Goal: Transaction & Acquisition: Obtain resource

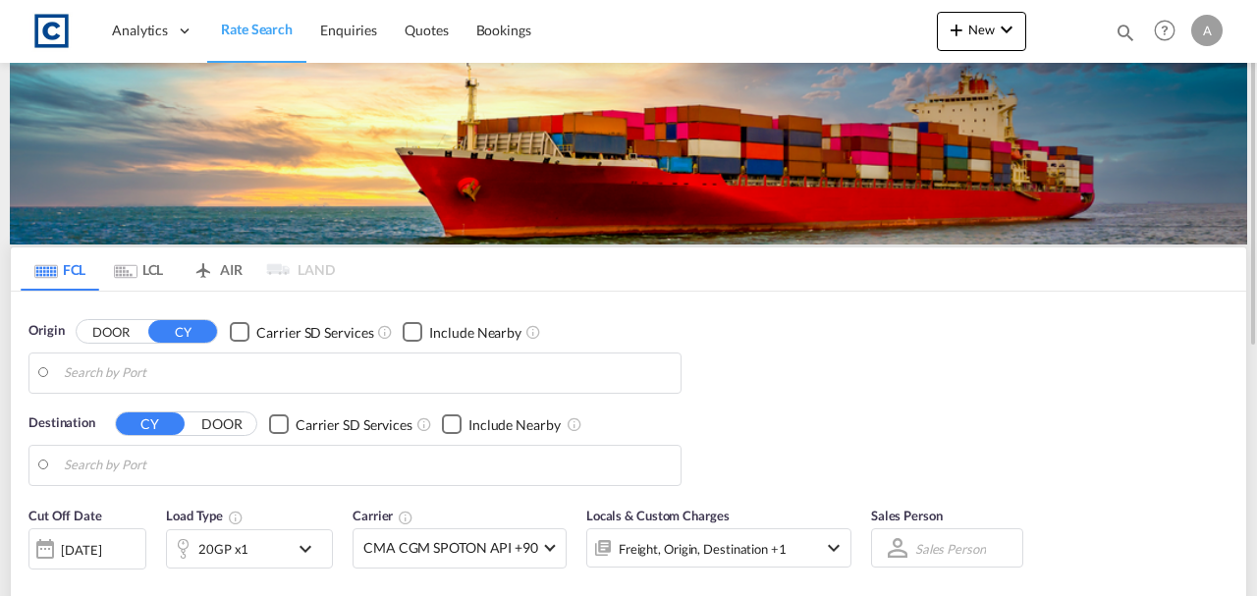
type input "GB-M34, Tameside"
type input "[GEOGRAPHIC_DATA], [GEOGRAPHIC_DATA]"
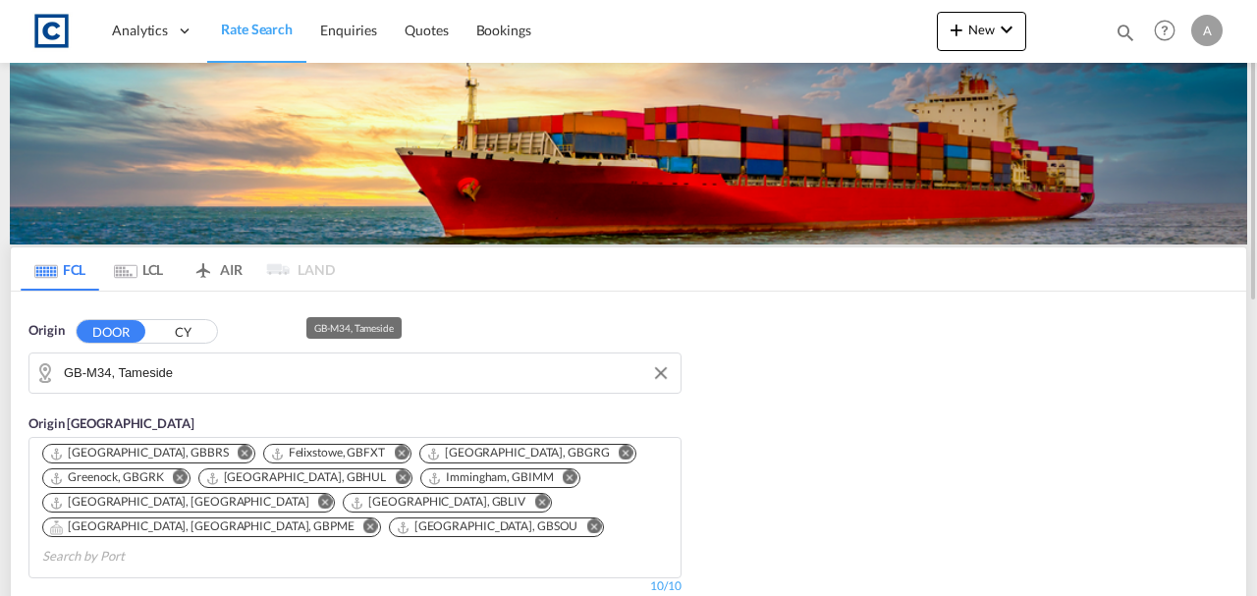
click at [183, 368] on input "GB-M34, Tameside" at bounding box center [367, 372] width 607 height 29
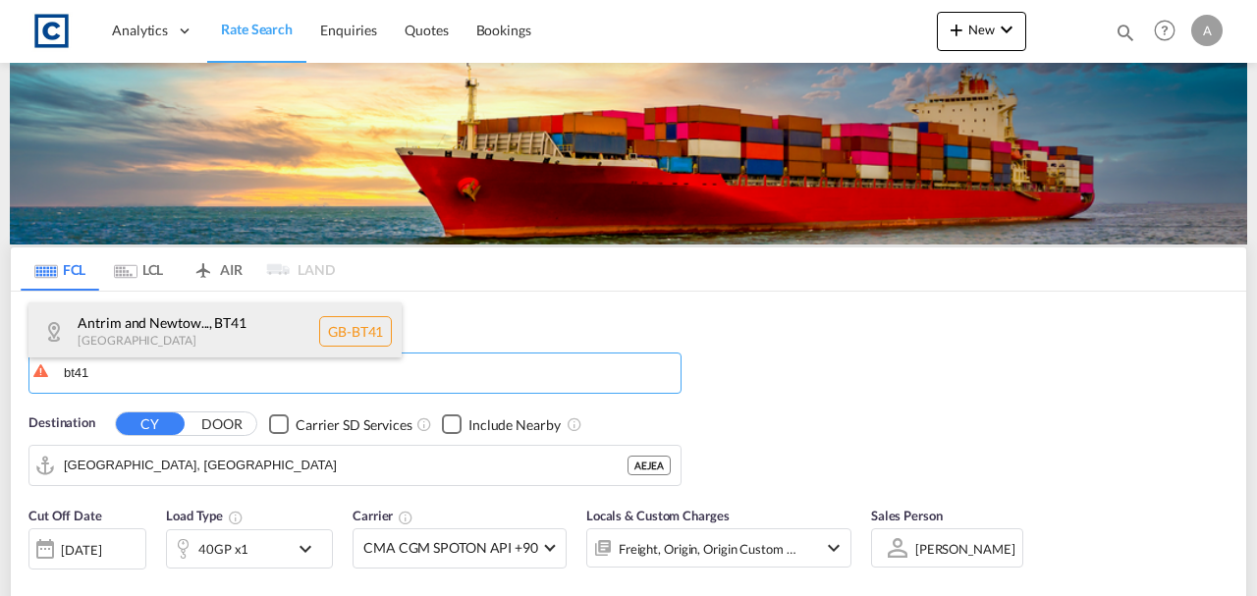
click at [179, 328] on div "Antrim and Newtow... , BT41 [GEOGRAPHIC_DATA] [GEOGRAPHIC_DATA]-BT41" at bounding box center [214, 331] width 373 height 59
type input "GB-BT41, Antrim and [GEOGRAPHIC_DATA]"
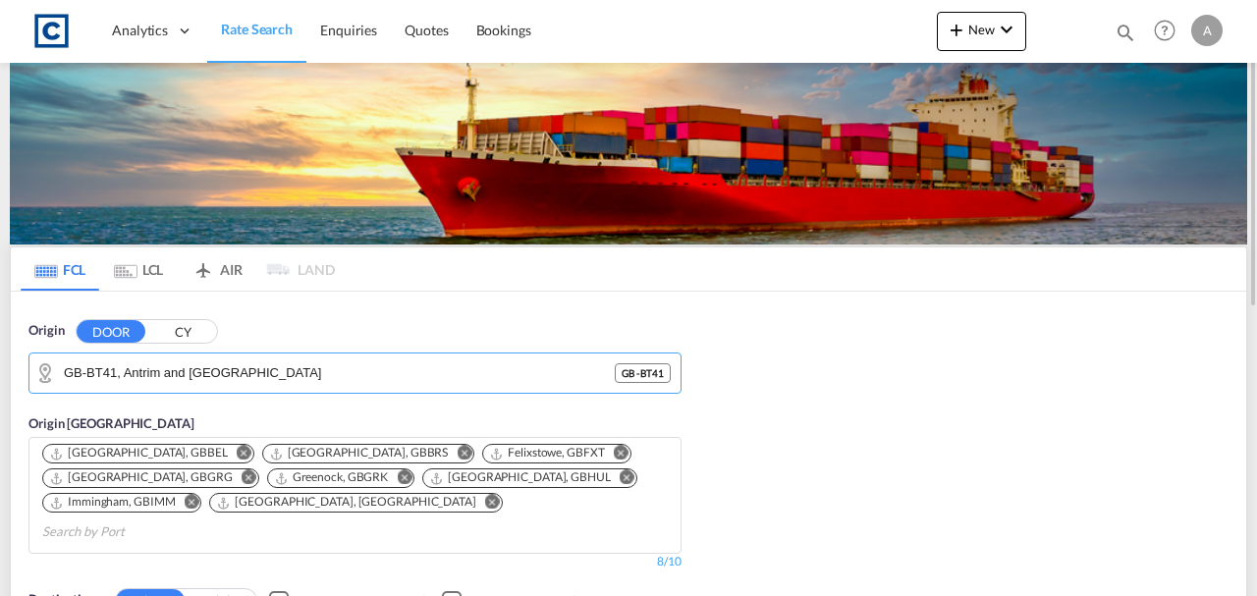
click at [910, 459] on div "Origin DOOR CY GB-BT41, [GEOGRAPHIC_DATA] and [GEOGRAPHIC_DATA] GB - BT41 Origi…" at bounding box center [628, 482] width 1235 height 381
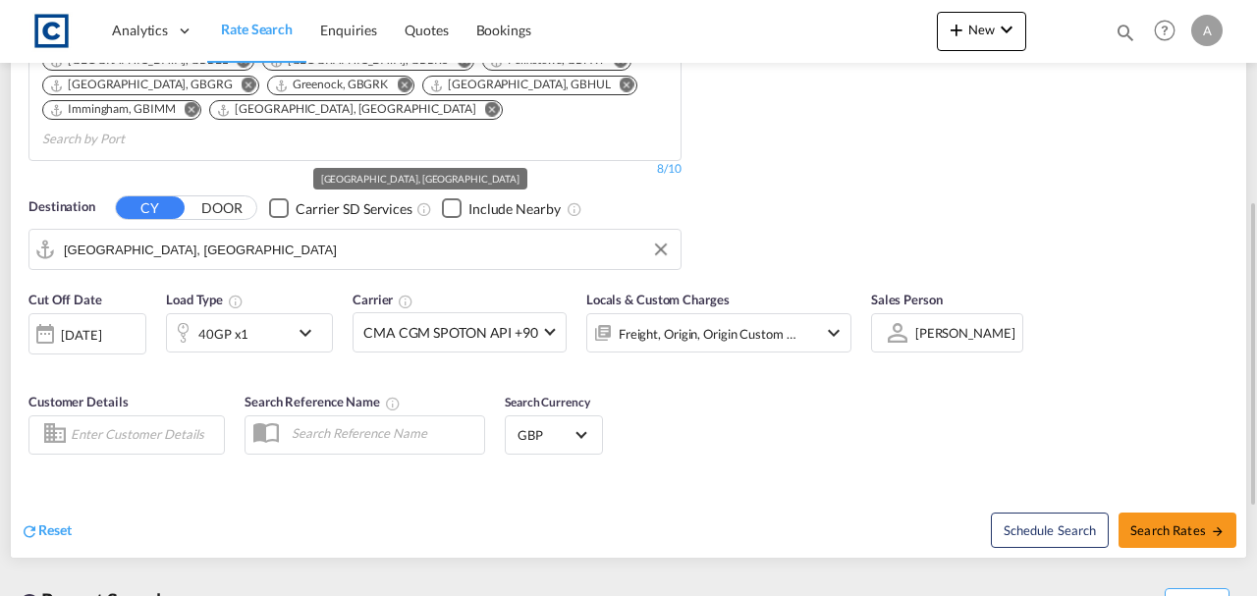
click at [301, 235] on input "[GEOGRAPHIC_DATA], [GEOGRAPHIC_DATA]" at bounding box center [367, 249] width 607 height 29
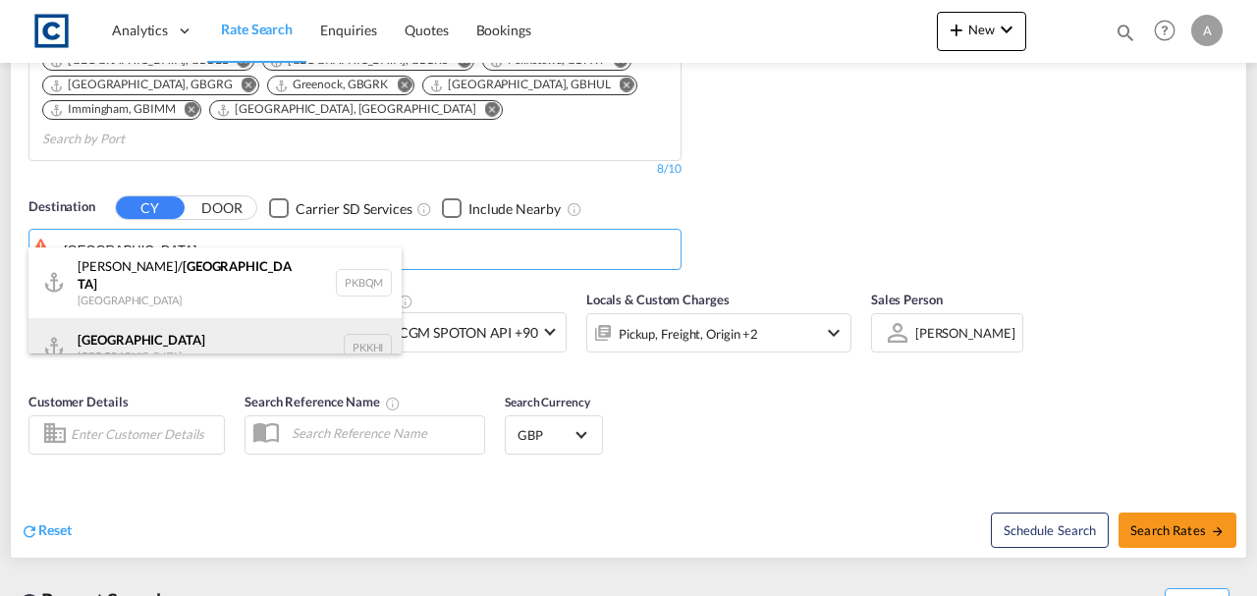
click at [172, 327] on div "Karachi [GEOGRAPHIC_DATA] PKKHI" at bounding box center [214, 347] width 373 height 59
type input "[GEOGRAPHIC_DATA], PKKHI"
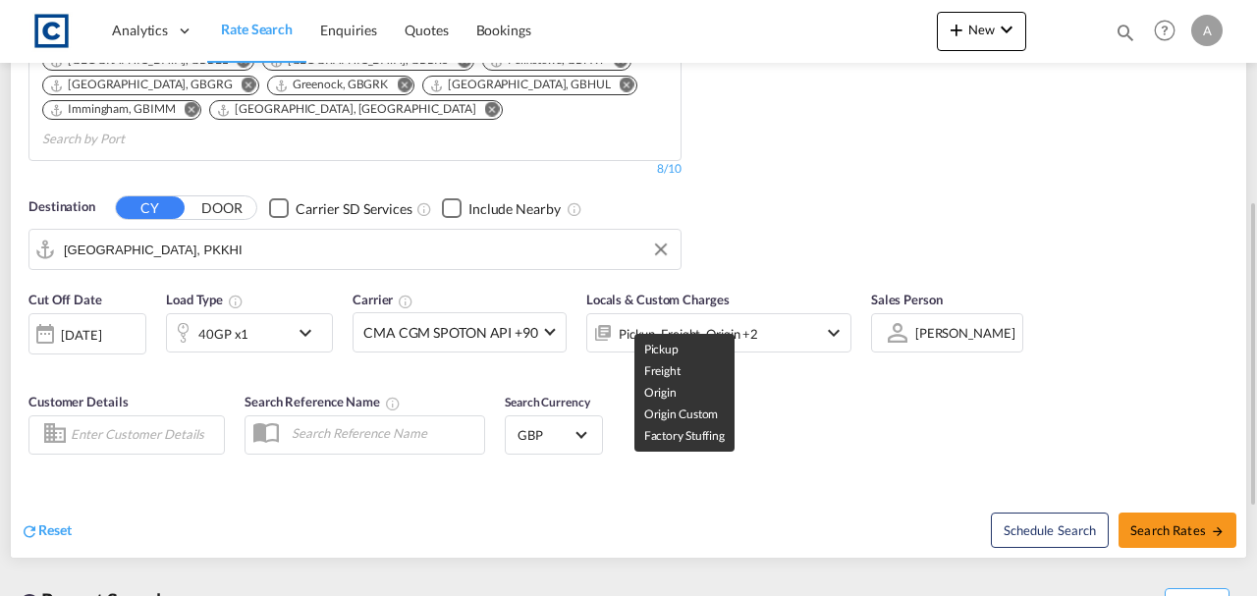
click at [692, 320] on div "Pickup, Freight, Origin +2" at bounding box center [687, 333] width 139 height 27
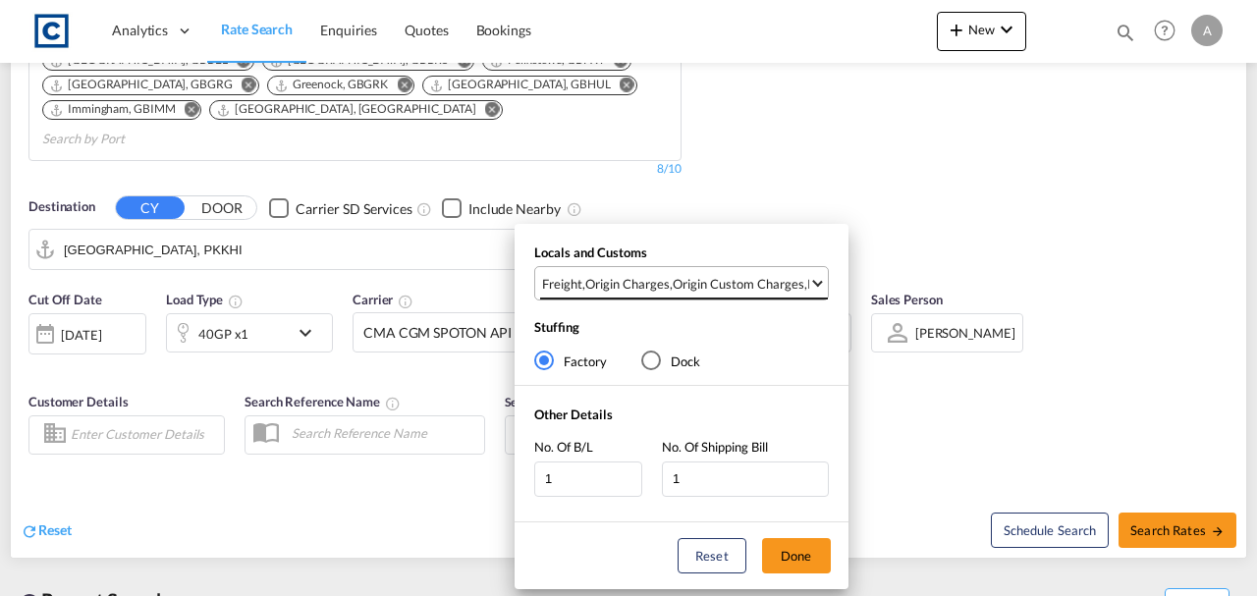
click at [722, 271] on md-select-value "Freight , Origin Charges , Origin Custom Charges , Pickup Charges" at bounding box center [684, 283] width 288 height 32
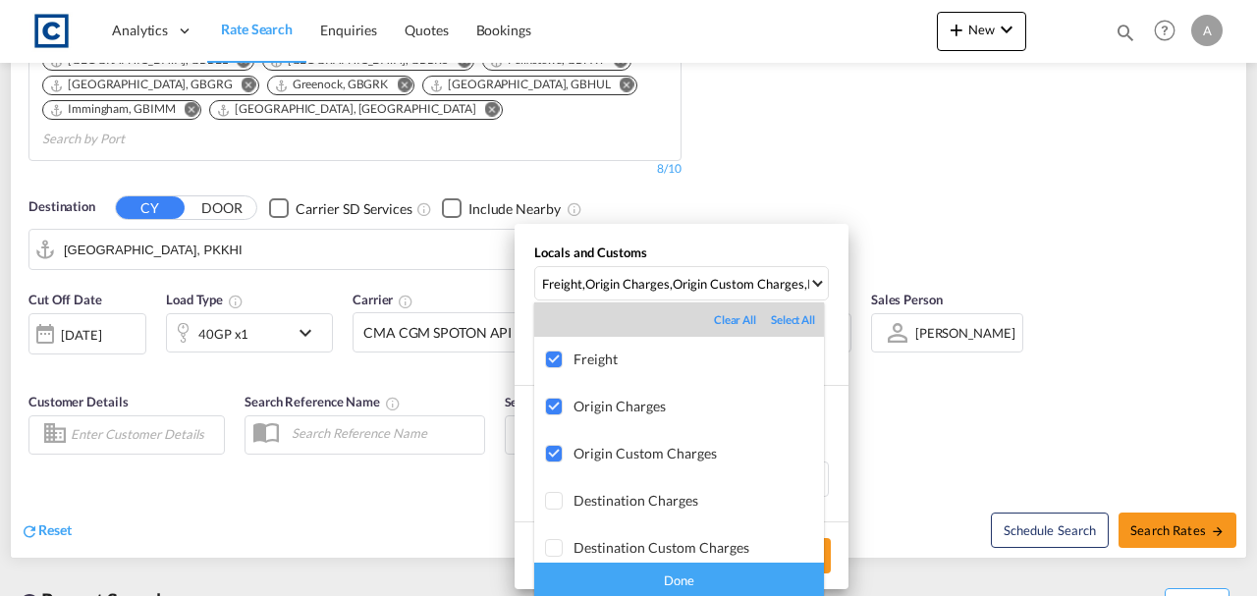
click at [761, 573] on div "Done" at bounding box center [679, 580] width 290 height 34
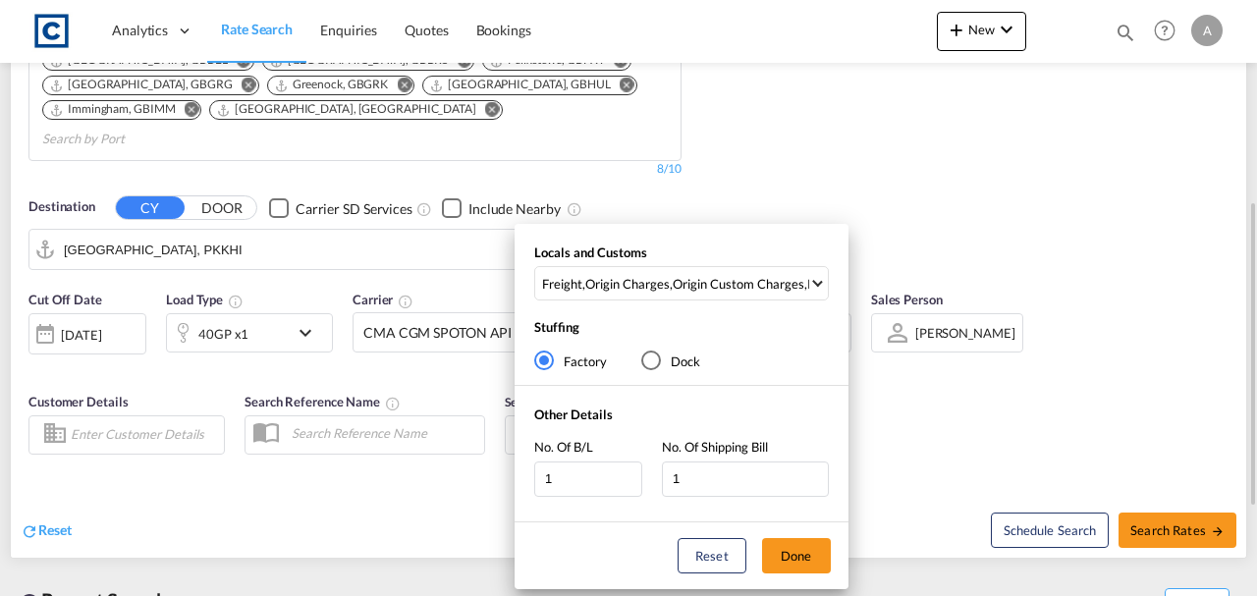
click at [802, 554] on button "Done" at bounding box center [796, 555] width 69 height 35
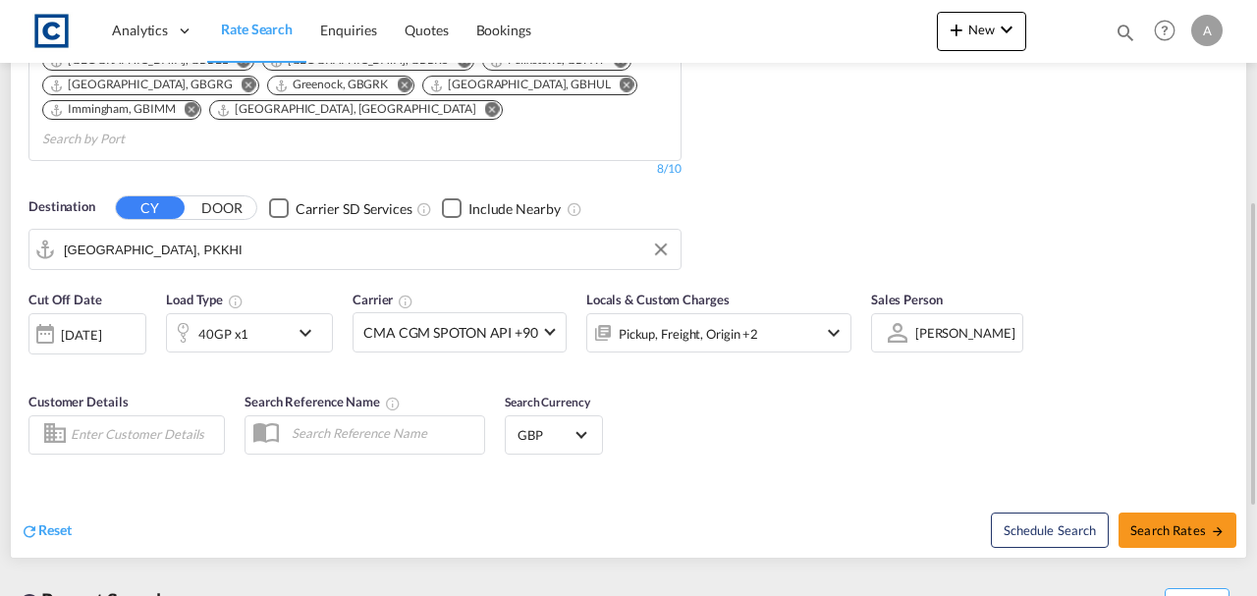
click at [911, 482] on div "Schedule Search Search Rates" at bounding box center [939, 520] width 613 height 76
click at [1202, 522] on span "Search Rates" at bounding box center [1177, 530] width 94 height 16
type input "BT41 to PKKHI / [DATE]"
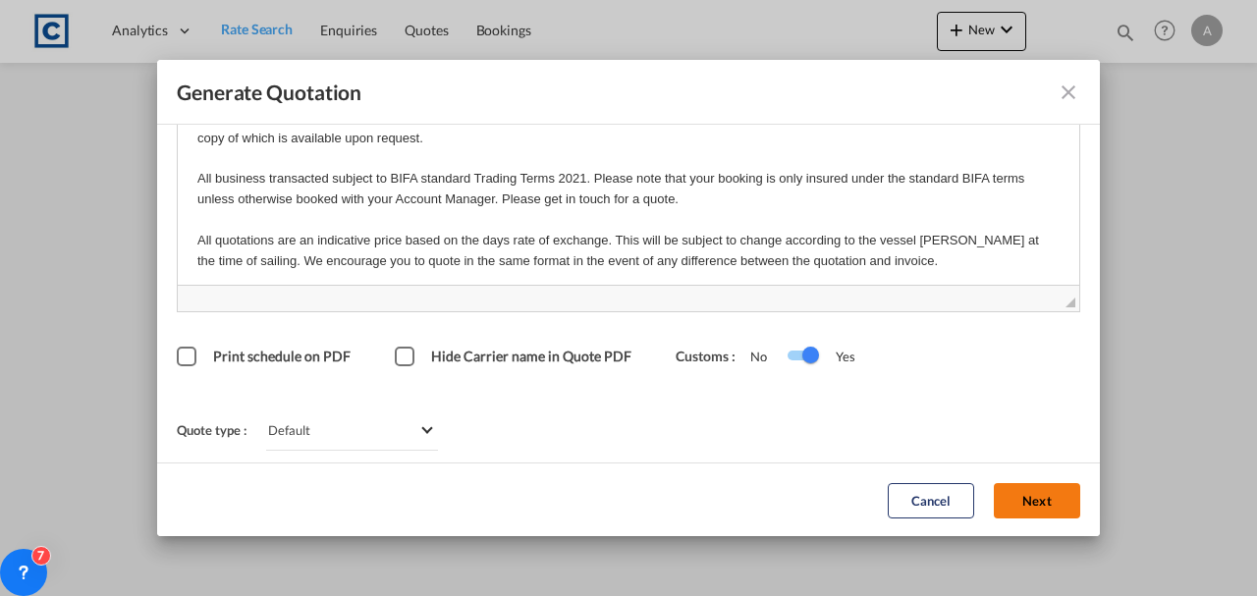
click at [1011, 514] on button "Next" at bounding box center [1036, 499] width 86 height 35
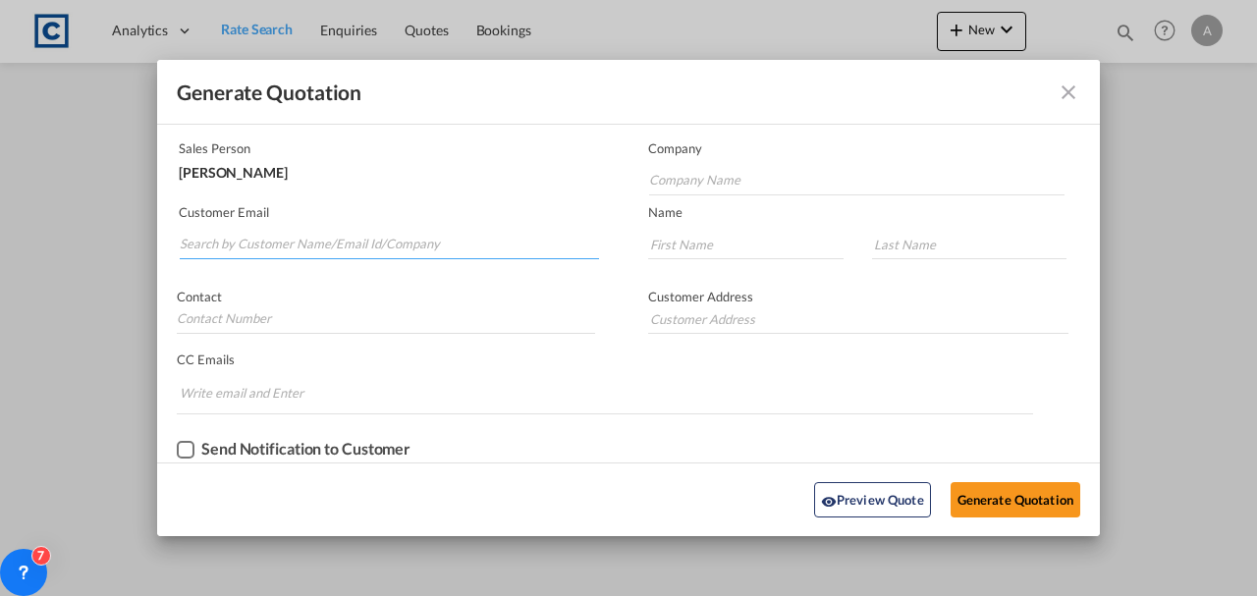
click at [446, 232] on input "Search by Customer Name/Email Id/Company" at bounding box center [389, 244] width 419 height 29
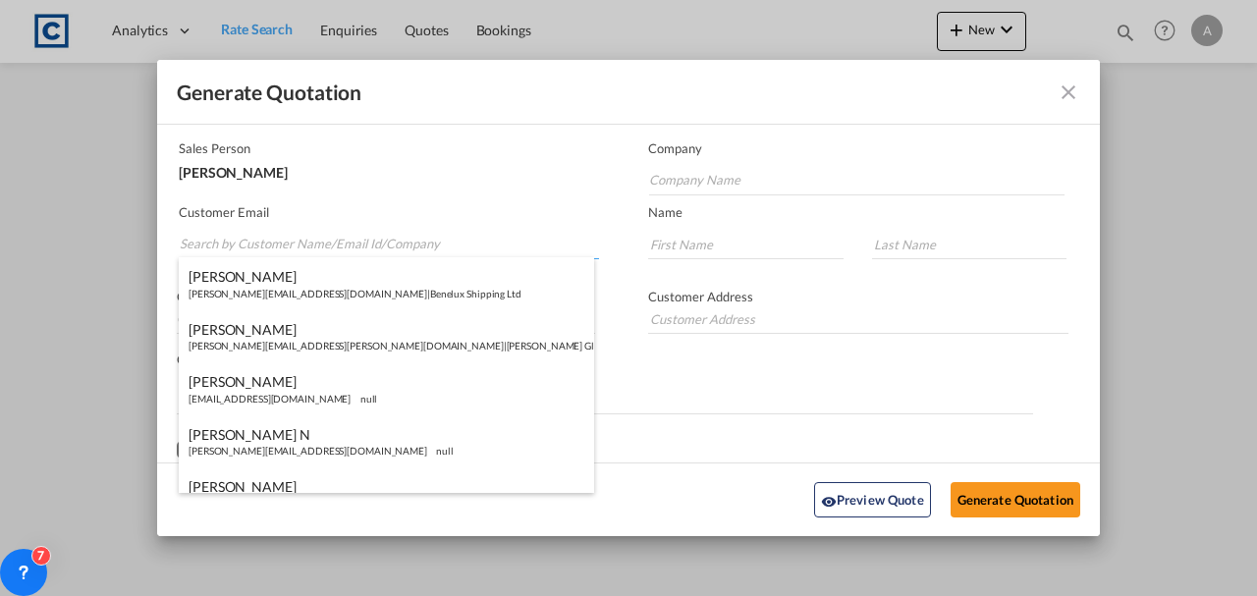
paste input "[PERSON_NAME][EMAIL_ADDRESS][PERSON_NAME][DOMAIN_NAME]"
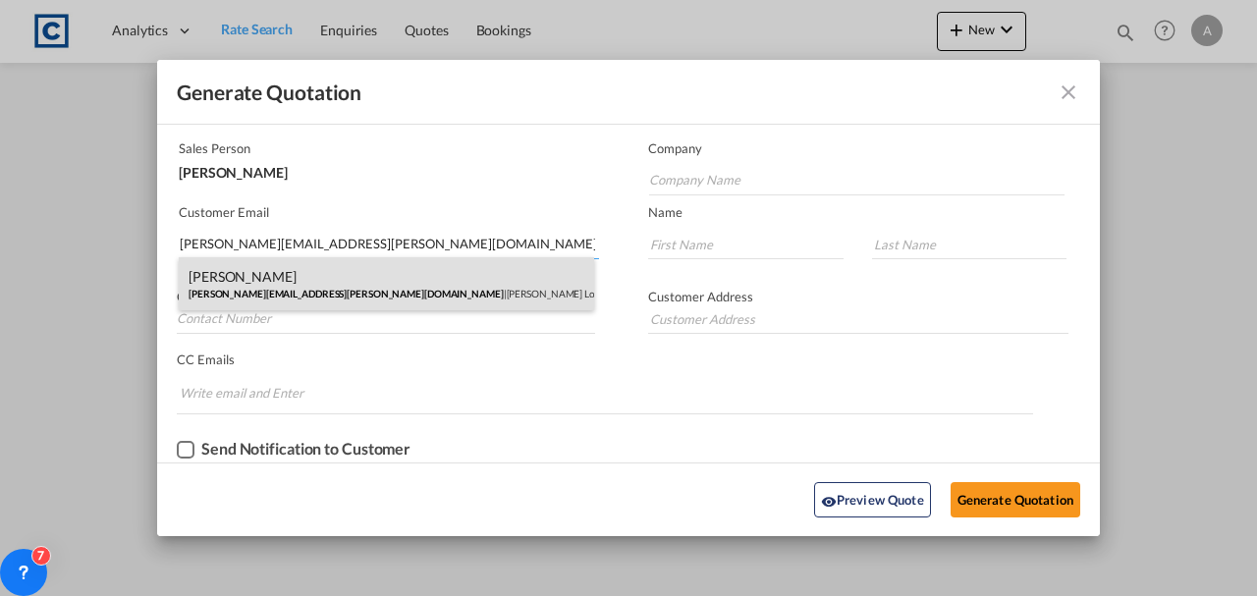
type input "[PERSON_NAME][EMAIL_ADDRESS][PERSON_NAME][DOMAIN_NAME]"
click at [479, 292] on div "[PERSON_NAME] [PERSON_NAME][EMAIL_ADDRESS][PERSON_NAME][DOMAIN_NAME] | [PERSON_…" at bounding box center [386, 283] width 415 height 53
type input "[PERSON_NAME] Logisitcs"
type input "[PERSON_NAME]"
type input "Locarno"
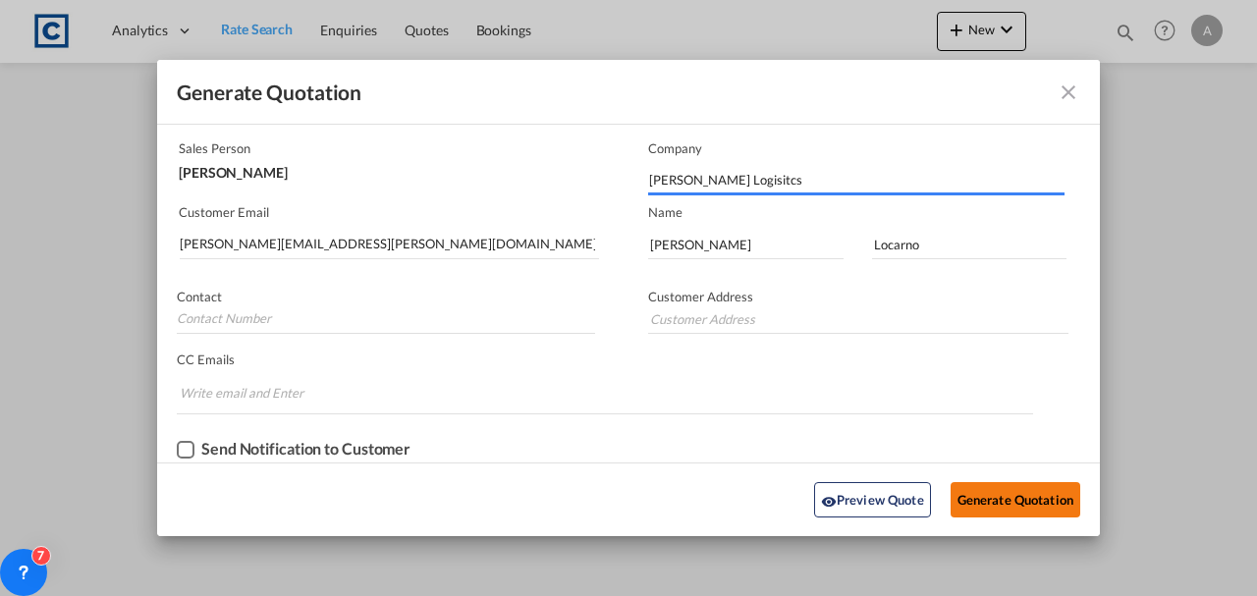
click at [994, 501] on button "Generate Quotation" at bounding box center [1015, 499] width 130 height 35
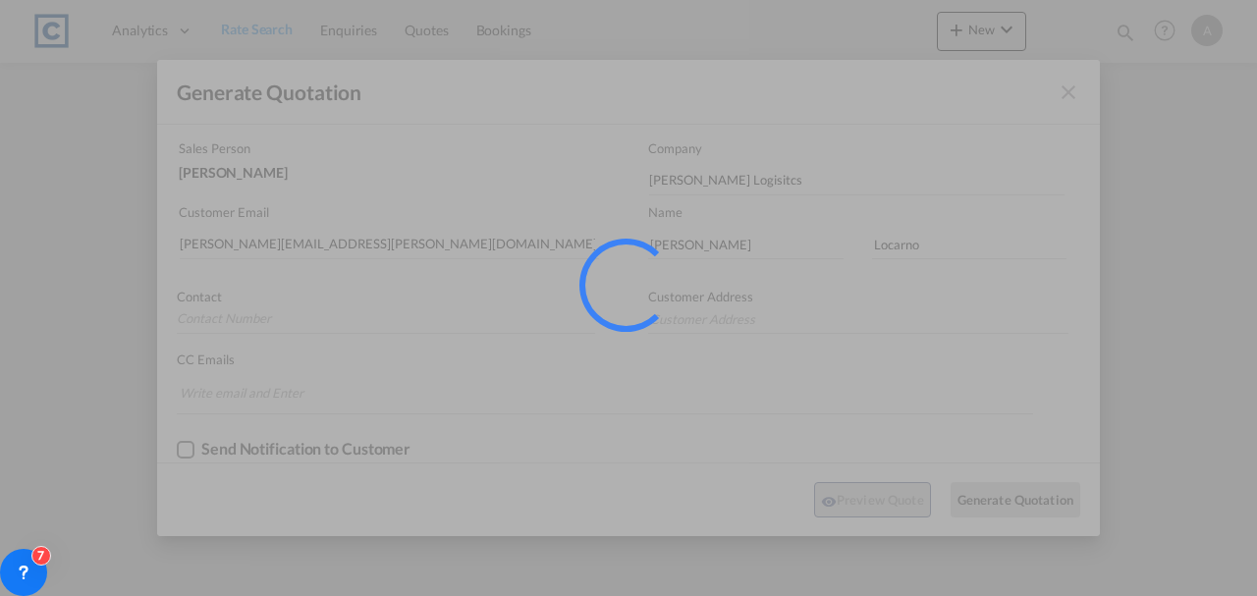
scroll to position [0, 0]
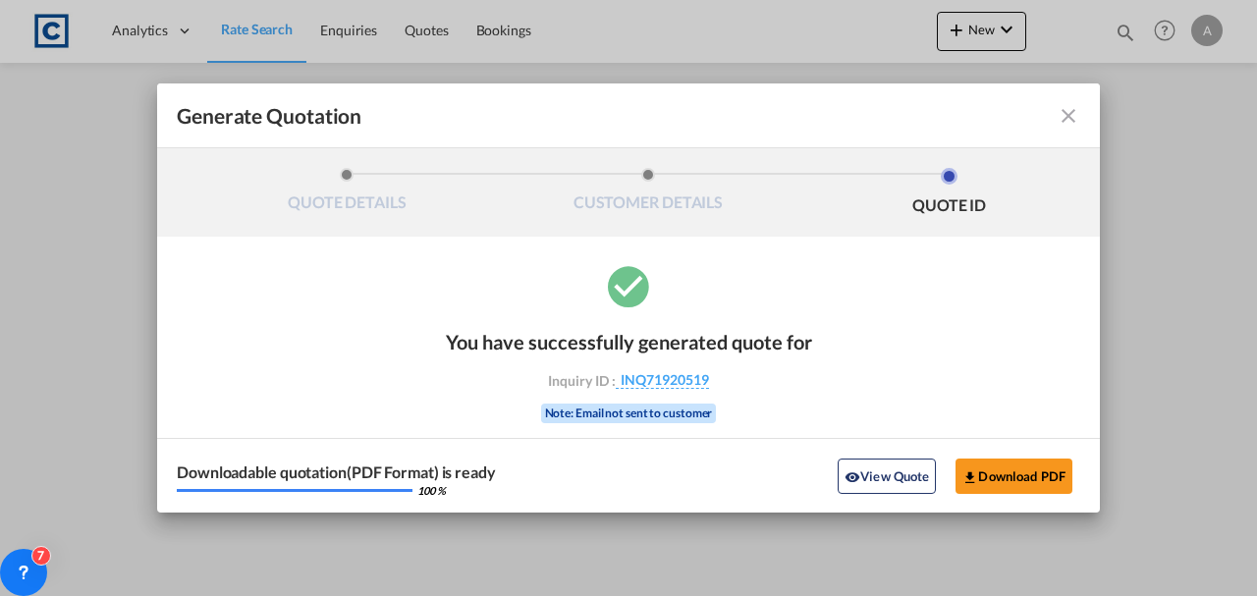
click at [990, 493] on div "Downloadable quotation(PDF Format) is ready 100 % View Quote Download PDF" at bounding box center [628, 475] width 942 height 75
click at [991, 479] on button "Download PDF" at bounding box center [1013, 475] width 117 height 35
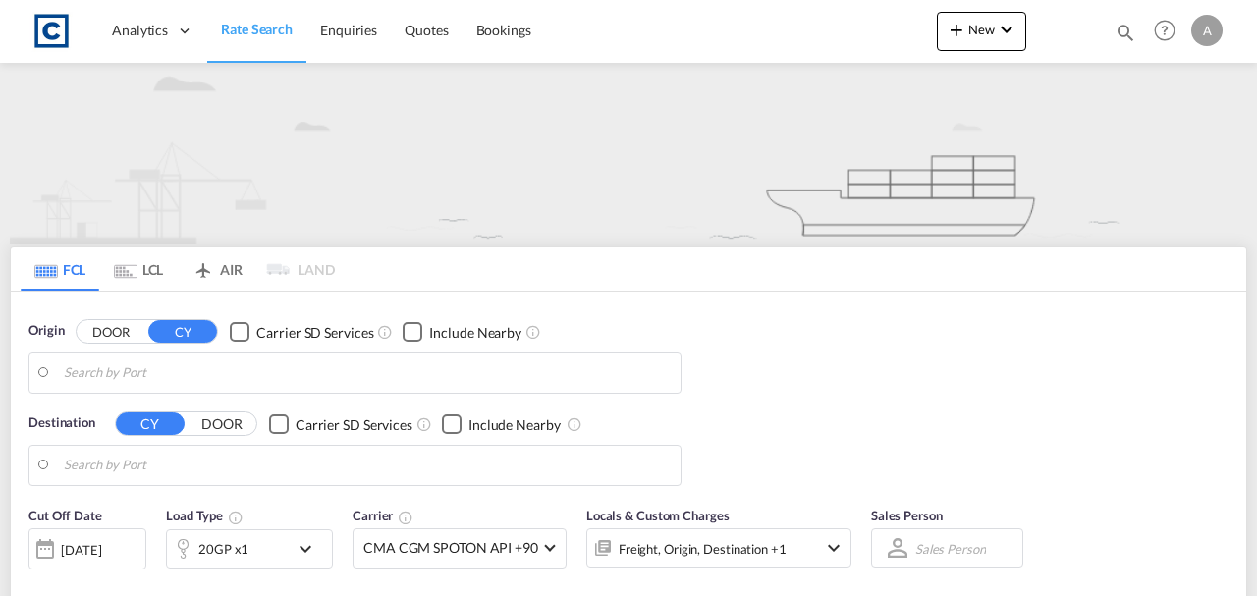
type input "GB-BT41, Antrim and [GEOGRAPHIC_DATA]"
type input "[GEOGRAPHIC_DATA], PKKHI"
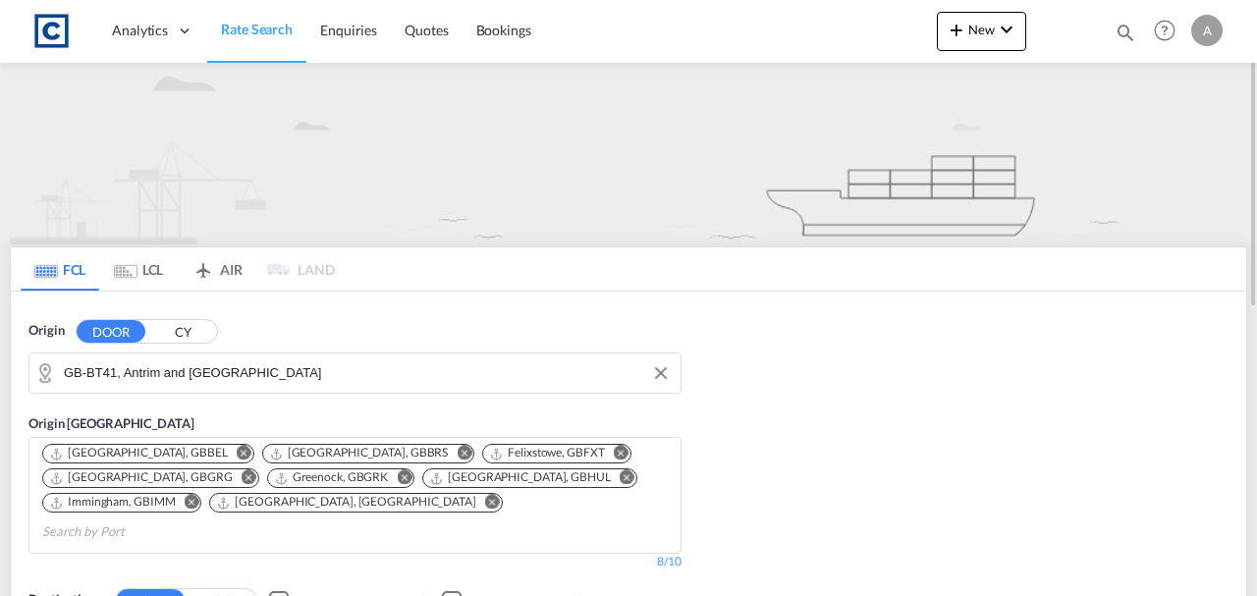
click at [364, 365] on input "GB-BT41, Antrim and [GEOGRAPHIC_DATA]" at bounding box center [367, 372] width 607 height 29
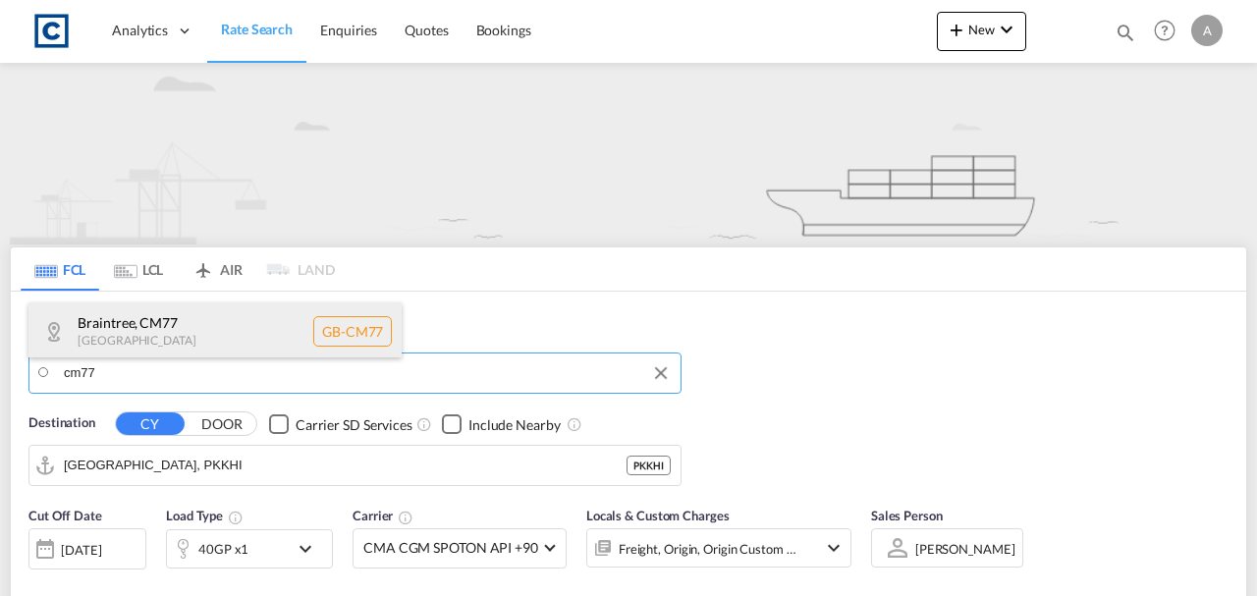
click at [239, 326] on div "Braintree , CM77 United Kingdom GB-CM77" at bounding box center [214, 331] width 373 height 59
type input "GB-CM77, Braintree"
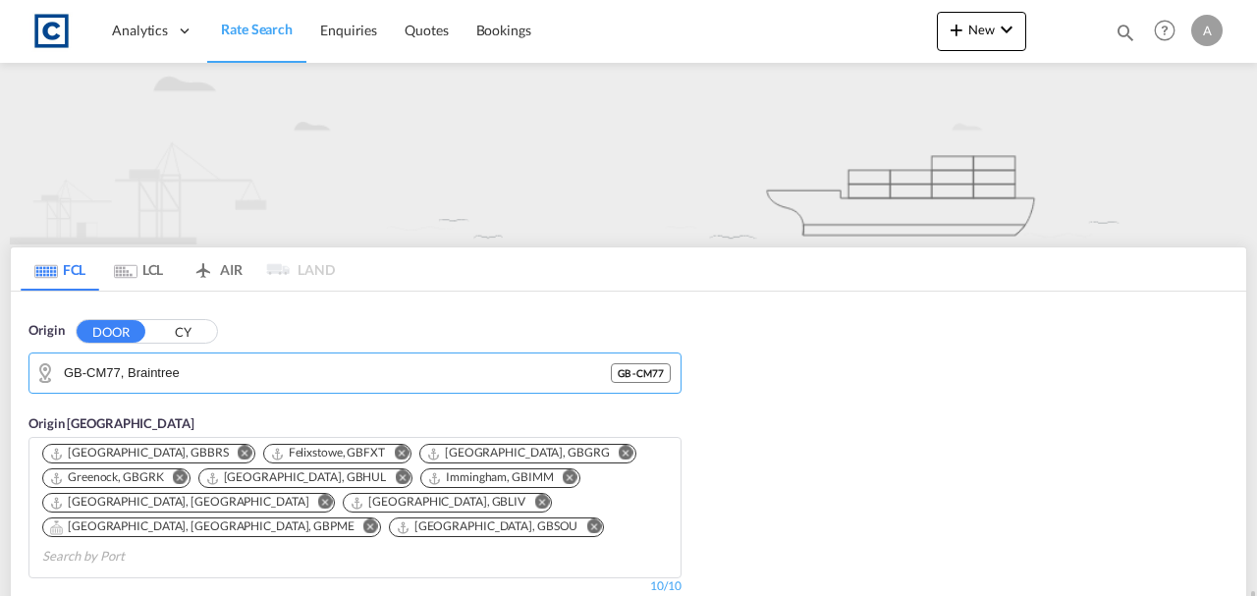
scroll to position [393, 0]
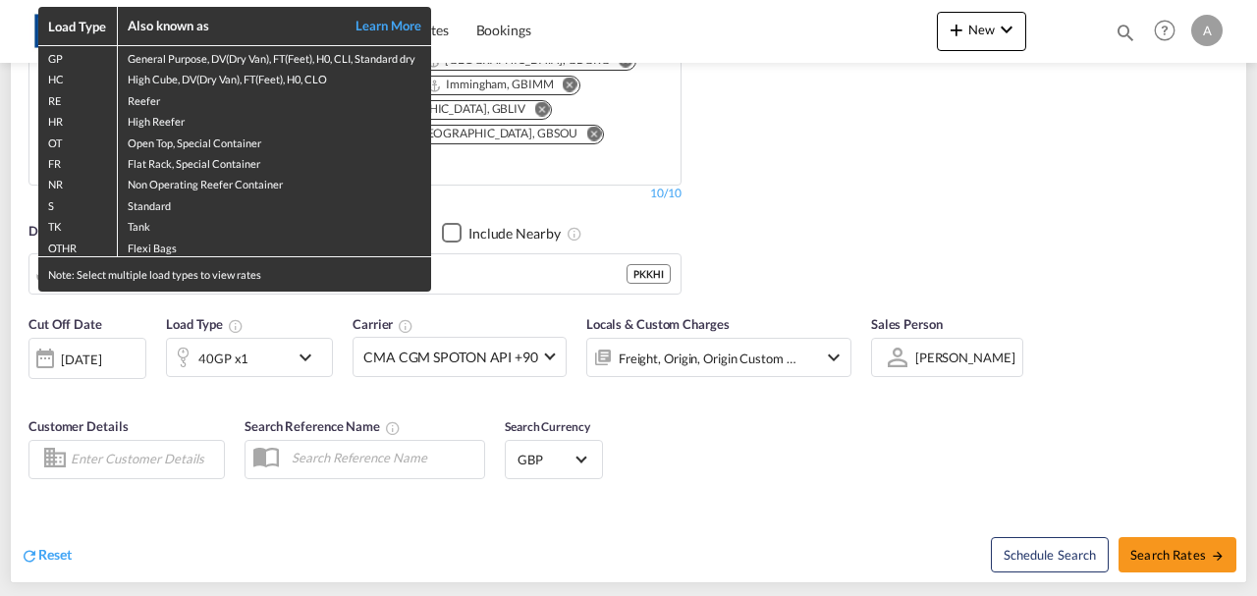
drag, startPoint x: 521, startPoint y: 270, endPoint x: 526, endPoint y: 261, distance: 10.1
click at [526, 264] on div "Load Type Also known as Learn More GP General Purpose, DV(Dry Van), FT(Feet), H…" at bounding box center [628, 298] width 1257 height 596
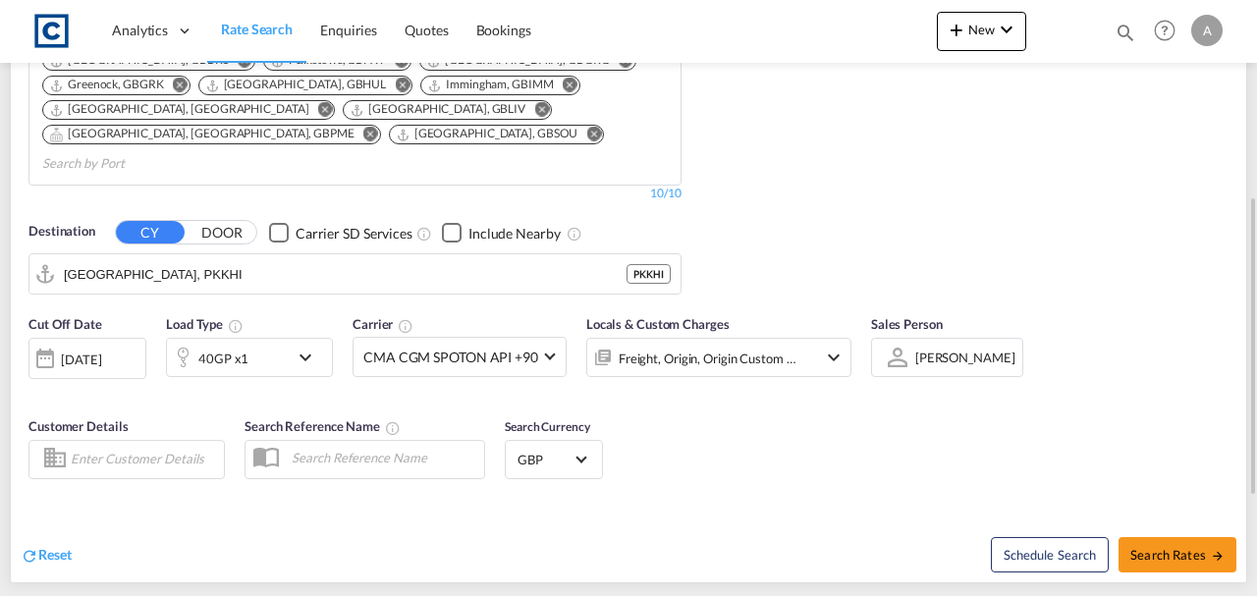
click at [518, 259] on input "[GEOGRAPHIC_DATA], PKKHI" at bounding box center [345, 273] width 563 height 29
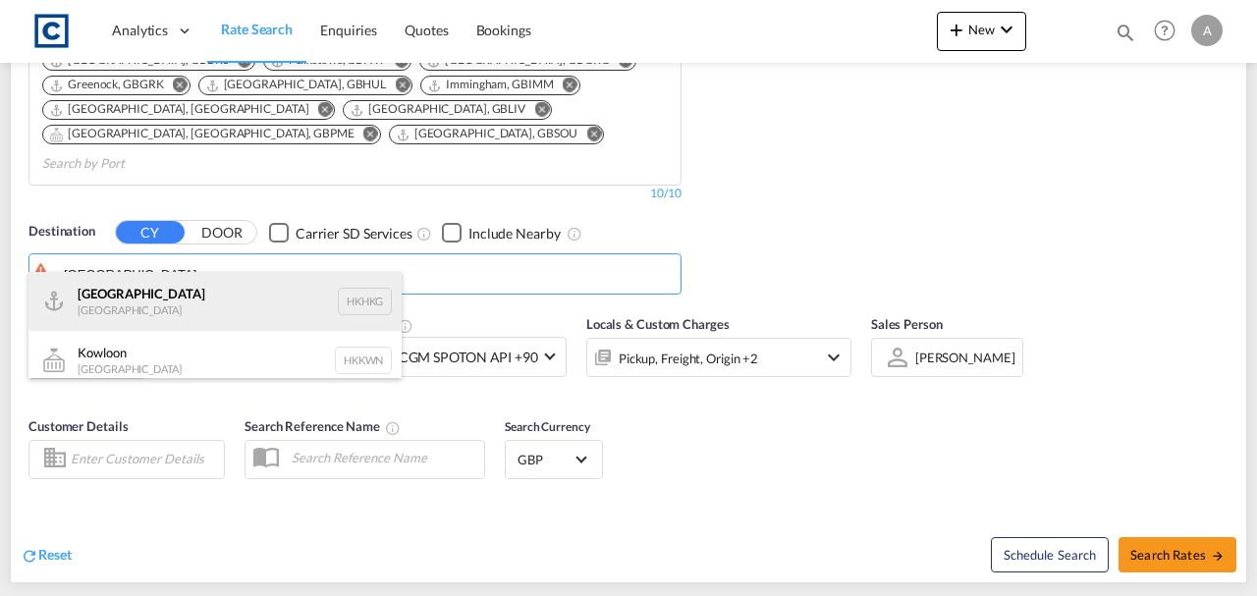
click at [195, 309] on div "Hong Kong Hong Kong HKHKG" at bounding box center [214, 301] width 373 height 59
type input "Hong Kong, HKHKG"
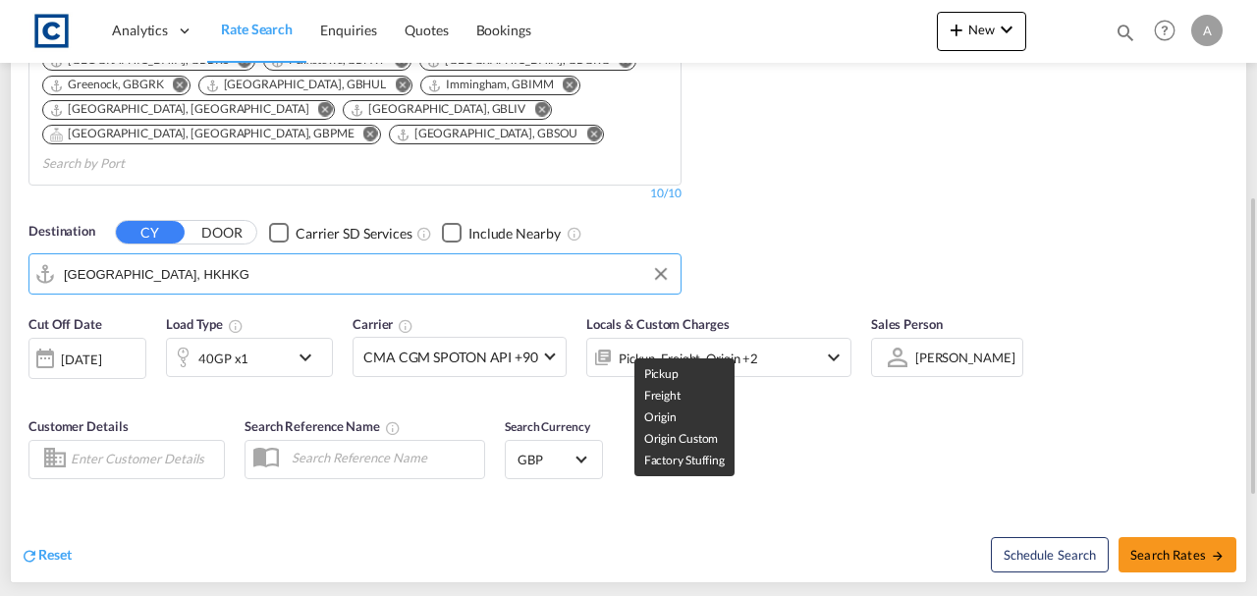
click at [685, 345] on div "Pickup, Freight, Origin +2" at bounding box center [687, 358] width 139 height 27
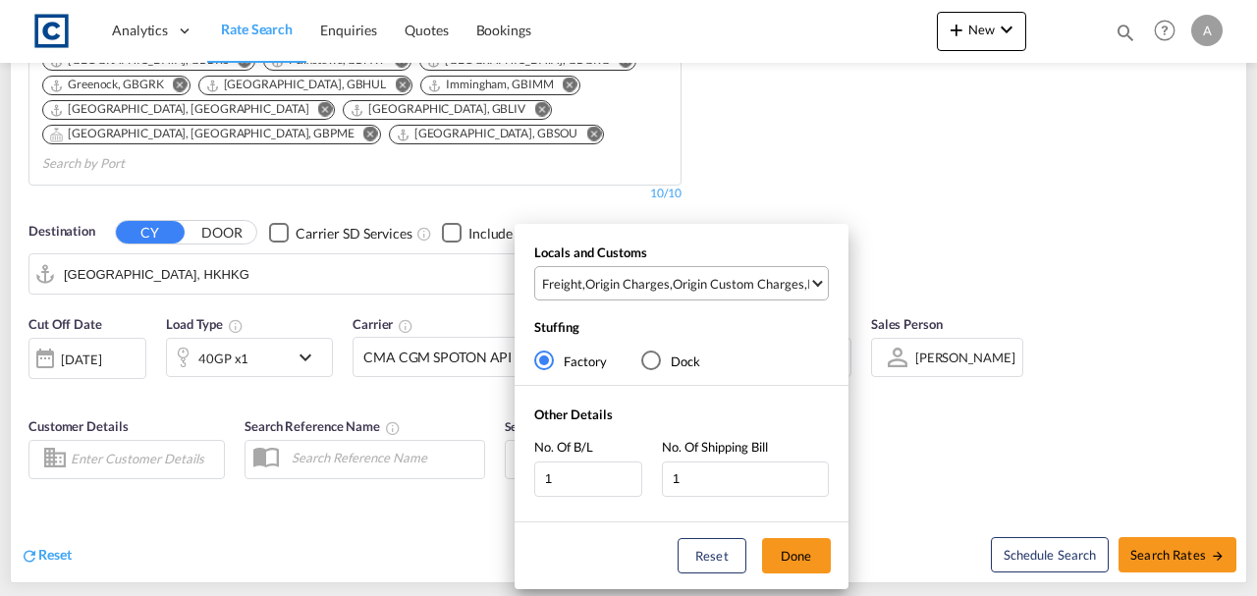
click at [711, 281] on div "Origin Custom Charges" at bounding box center [738, 284] width 132 height 18
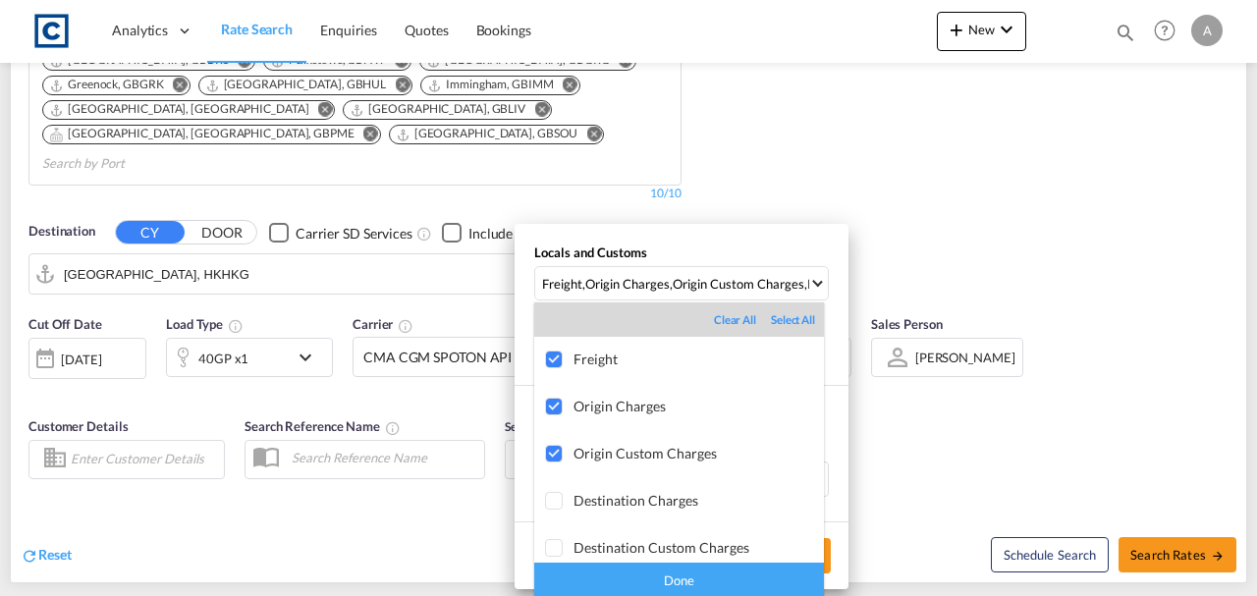
click at [731, 575] on div "Done" at bounding box center [679, 580] width 290 height 34
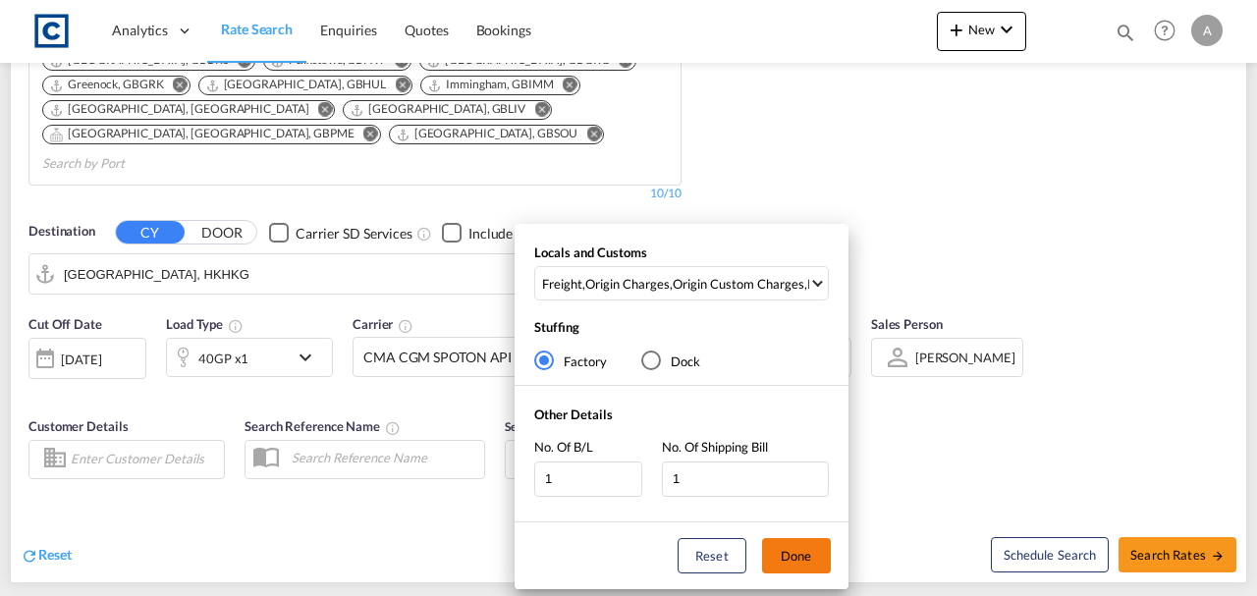
click at [792, 559] on button "Done" at bounding box center [796, 555] width 69 height 35
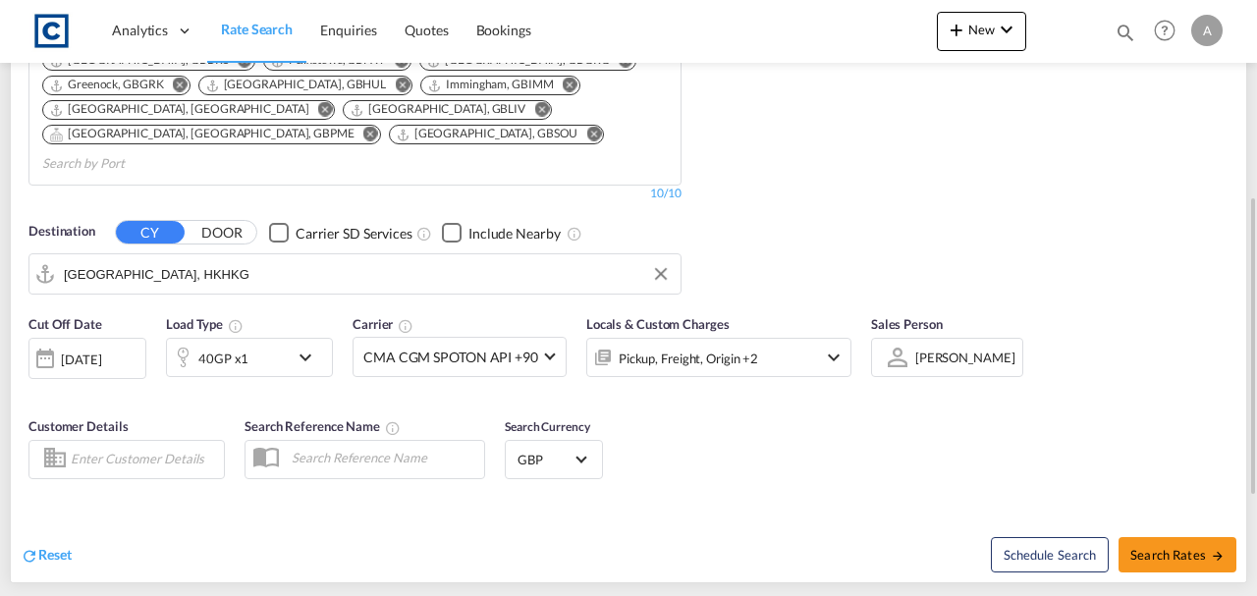
drag, startPoint x: 943, startPoint y: 415, endPoint x: 340, endPoint y: 328, distance: 610.0
click at [942, 414] on div "Cut Off Date 03 Sep 2025 03/09/2025 Load Type 40GP x1 Carrier CMA CGM SPOTON AP…" at bounding box center [628, 399] width 1235 height 191
click at [1180, 547] on span "Search Rates" at bounding box center [1177, 555] width 94 height 16
type input "CM77 to HKHKG / 3 Sep 2025"
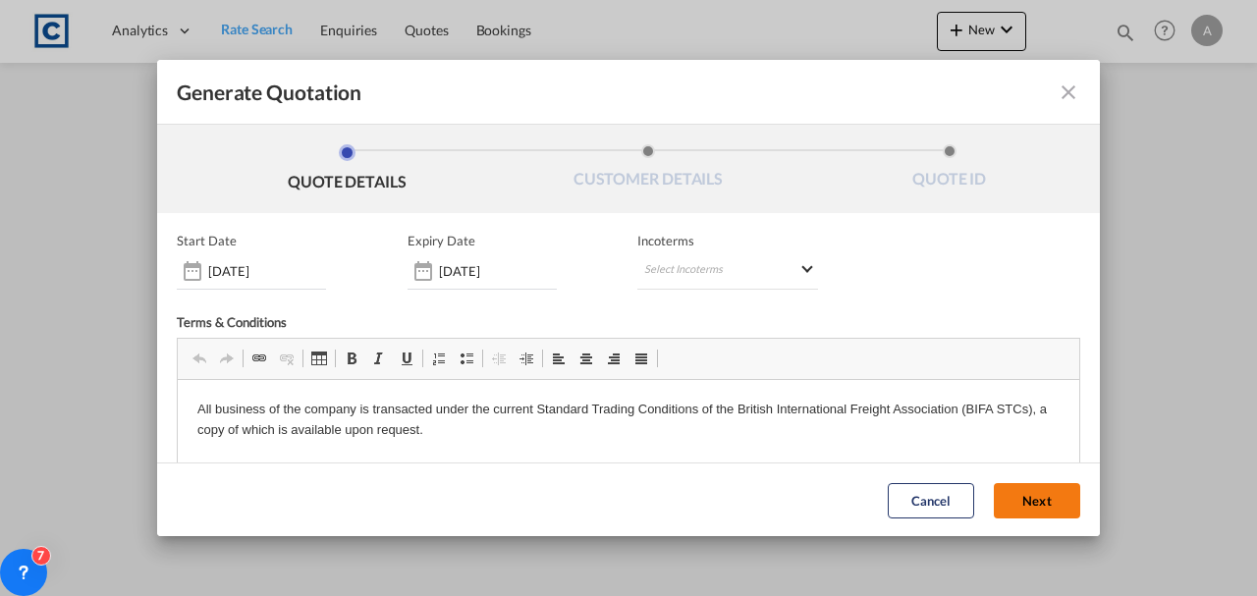
click at [996, 503] on button "Next" at bounding box center [1036, 499] width 86 height 35
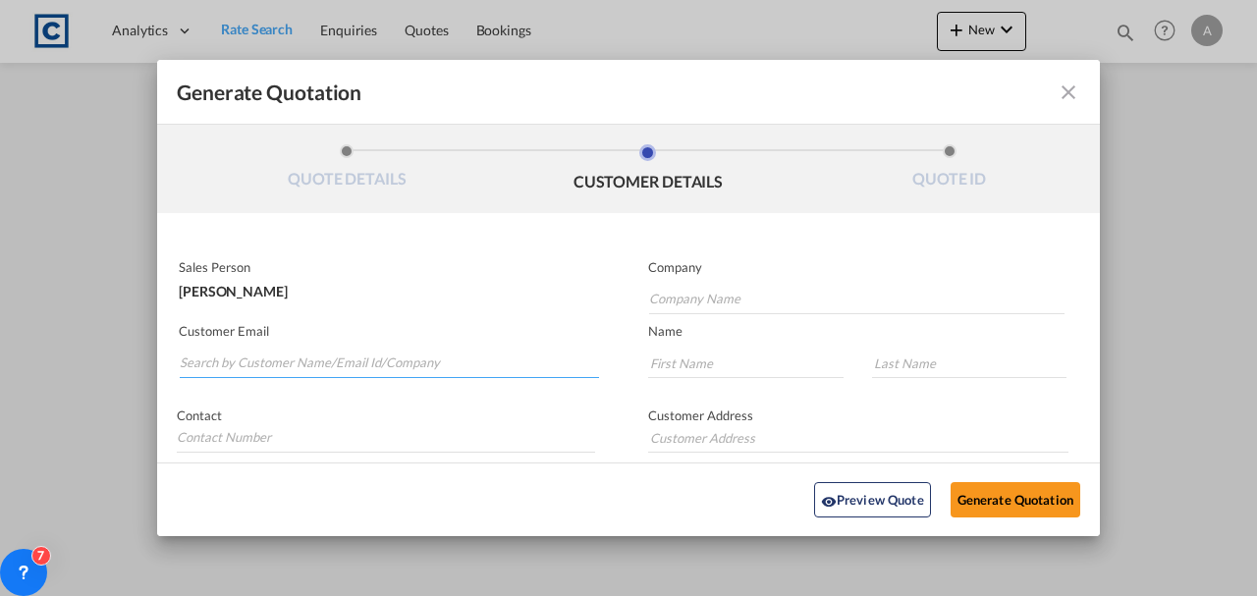
click at [328, 362] on input "Search by Customer Name/Email Id/Company" at bounding box center [389, 362] width 419 height 29
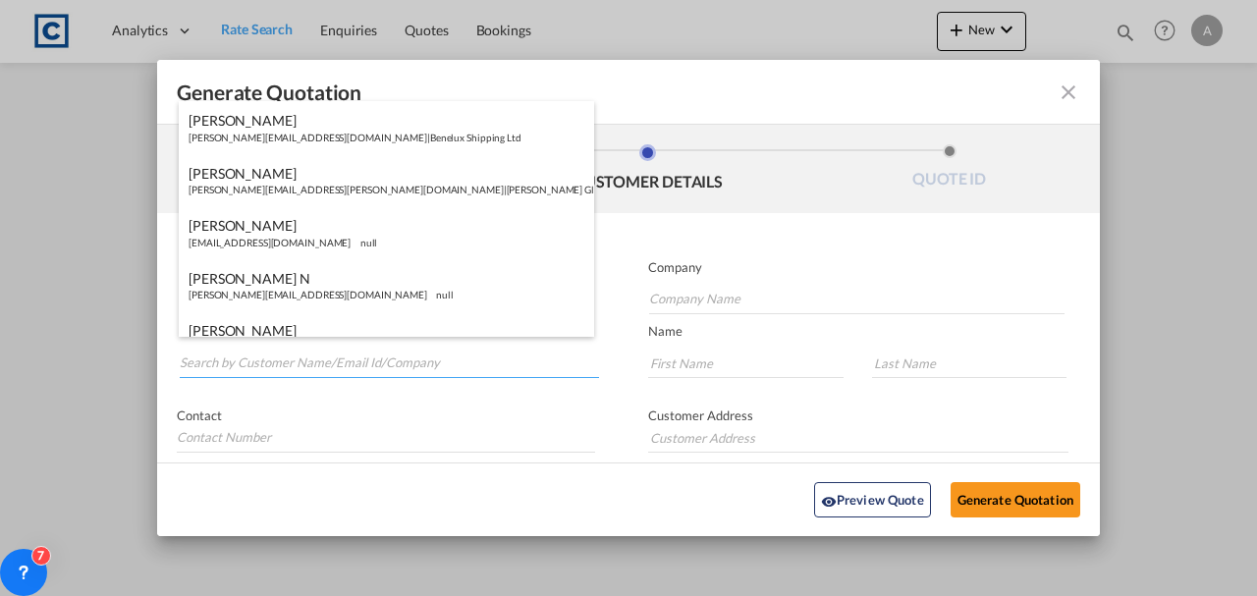
paste input "sps@laserint.co.uk"
type input "sps@laserint.co.uk"
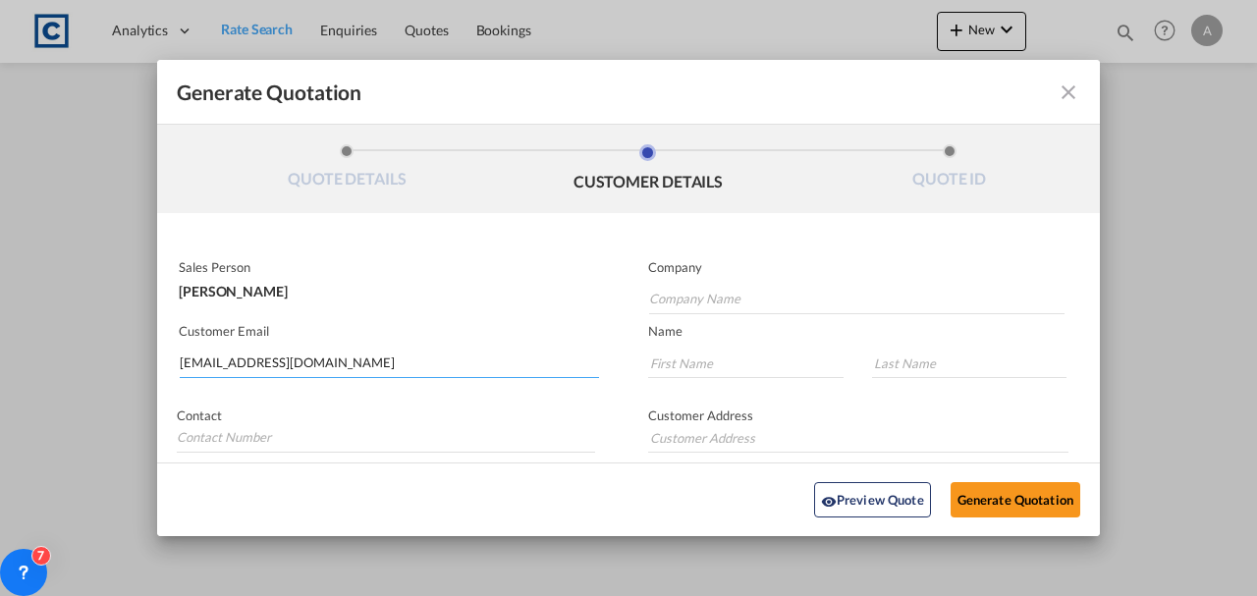
click at [443, 348] on input "sps@laserint.co.uk" at bounding box center [389, 362] width 419 height 29
click at [271, 363] on input "sps@laserint.co.uk" at bounding box center [389, 362] width 419 height 29
click at [337, 360] on input "sps@laserint.co.uk" at bounding box center [389, 362] width 419 height 29
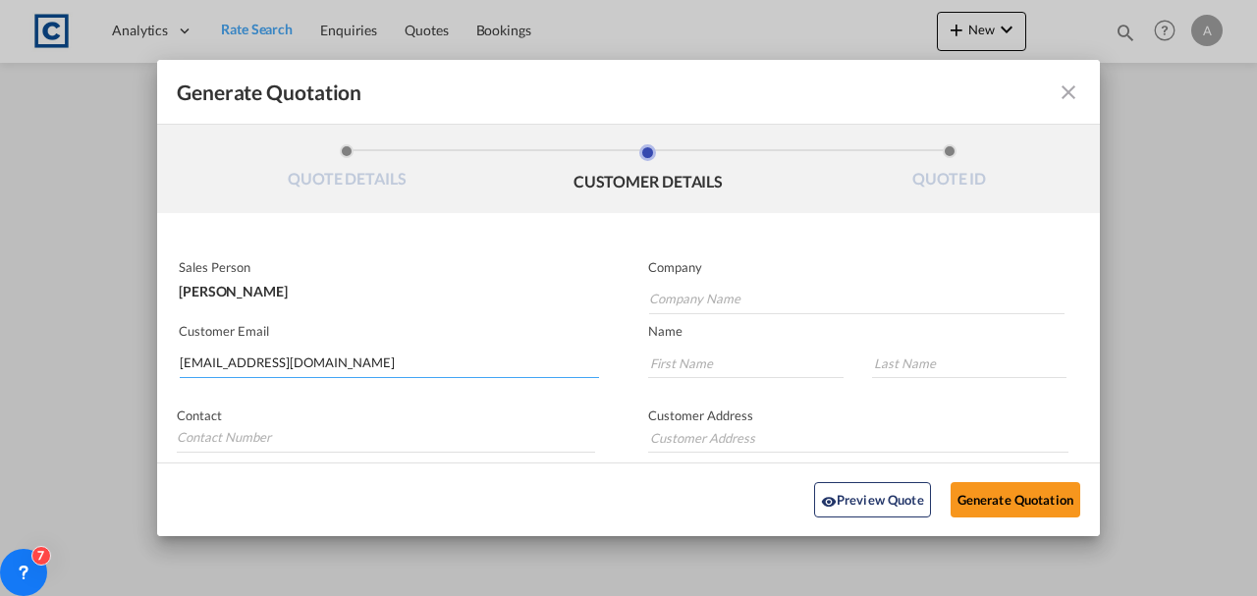
click at [337, 360] on input "sps@laserint.co.uk" at bounding box center [389, 362] width 419 height 29
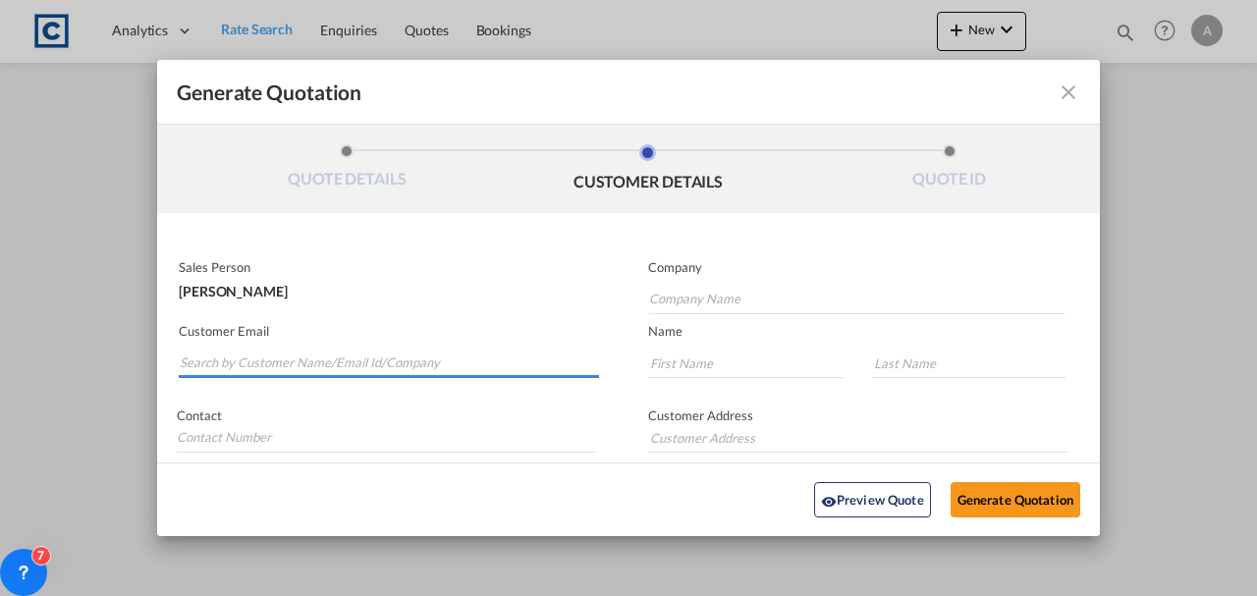
paste input "sps@laserint.co.uk"
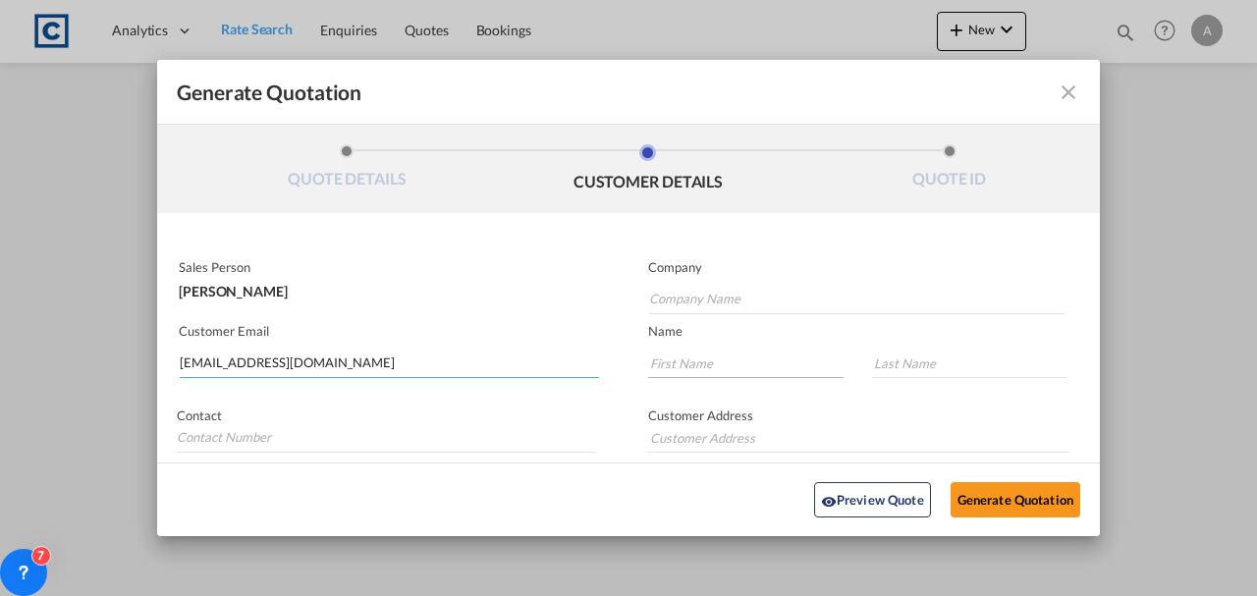
type input "sps@laserint.co.uk"
click at [713, 365] on input "Generate QuotationQUOTE ..." at bounding box center [745, 362] width 195 height 29
type input "Sue"
click at [1004, 353] on input "Generate QuotationQUOTE ..." at bounding box center [969, 362] width 195 height 29
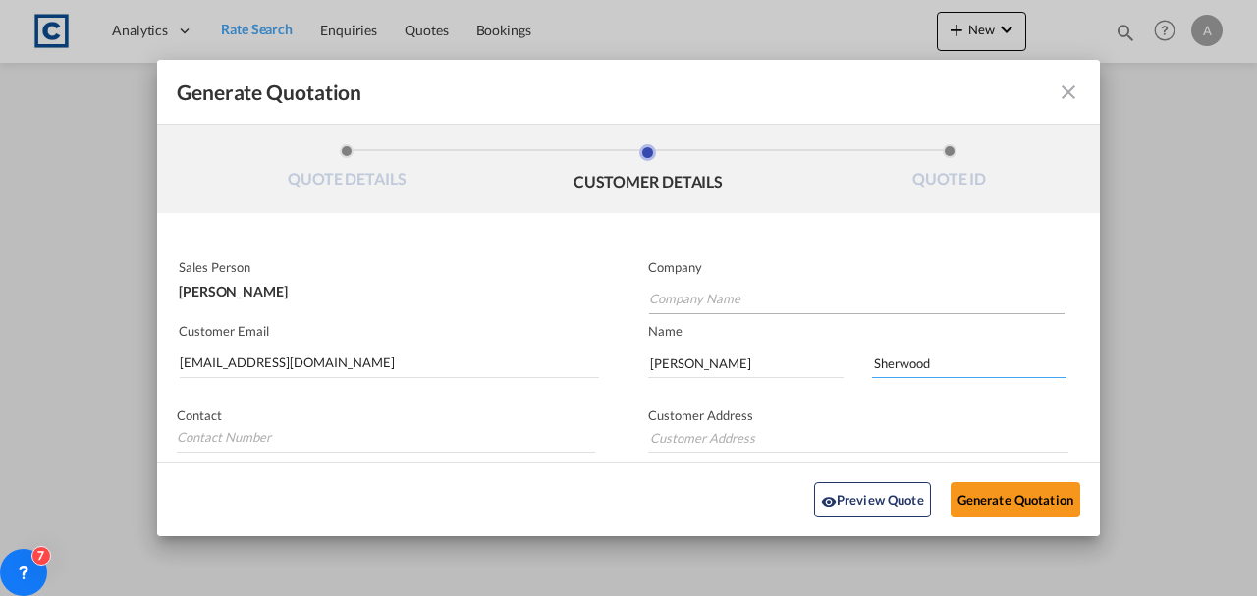
type input "Sherwood"
click at [721, 298] on input "Company Name" at bounding box center [856, 299] width 415 height 29
click at [698, 338] on span "laser int" at bounding box center [677, 332] width 48 height 17
type input "laser int"
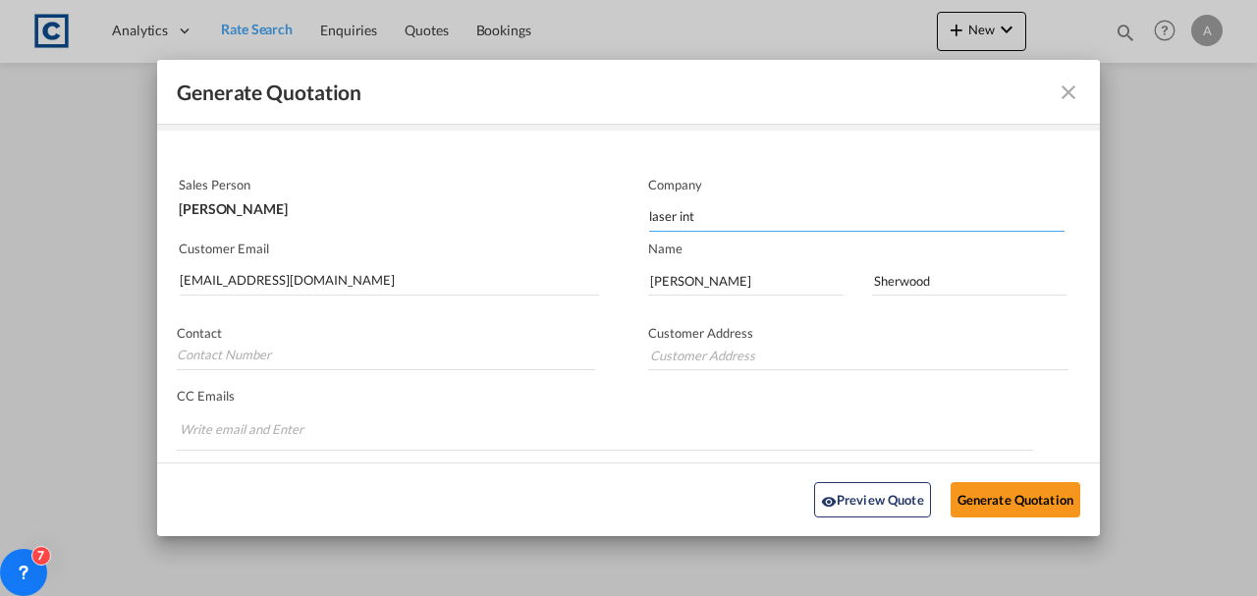
scroll to position [119, 0]
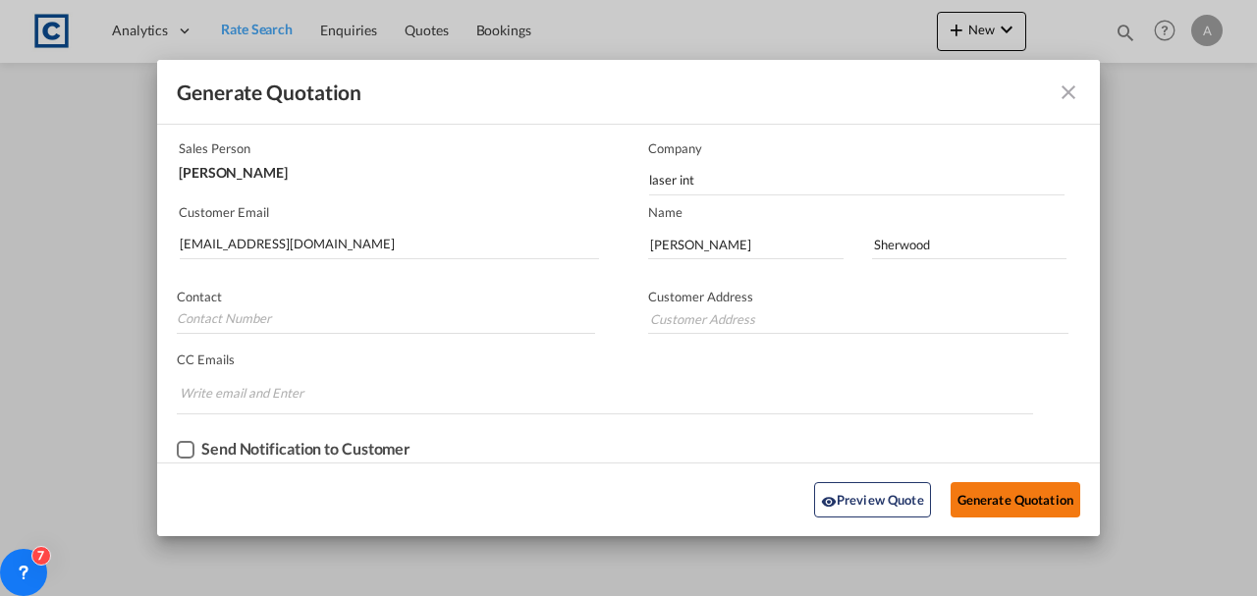
click at [1029, 489] on button "Generate Quotation" at bounding box center [1015, 499] width 130 height 35
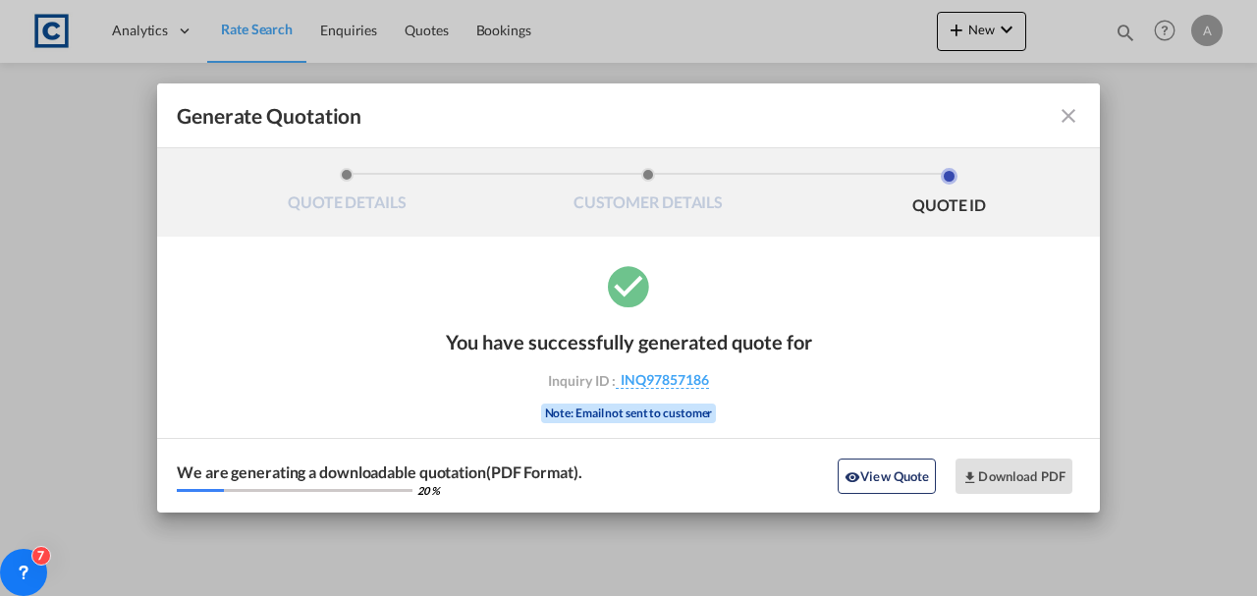
scroll to position [0, 0]
